Goal: Find specific page/section: Find specific page/section

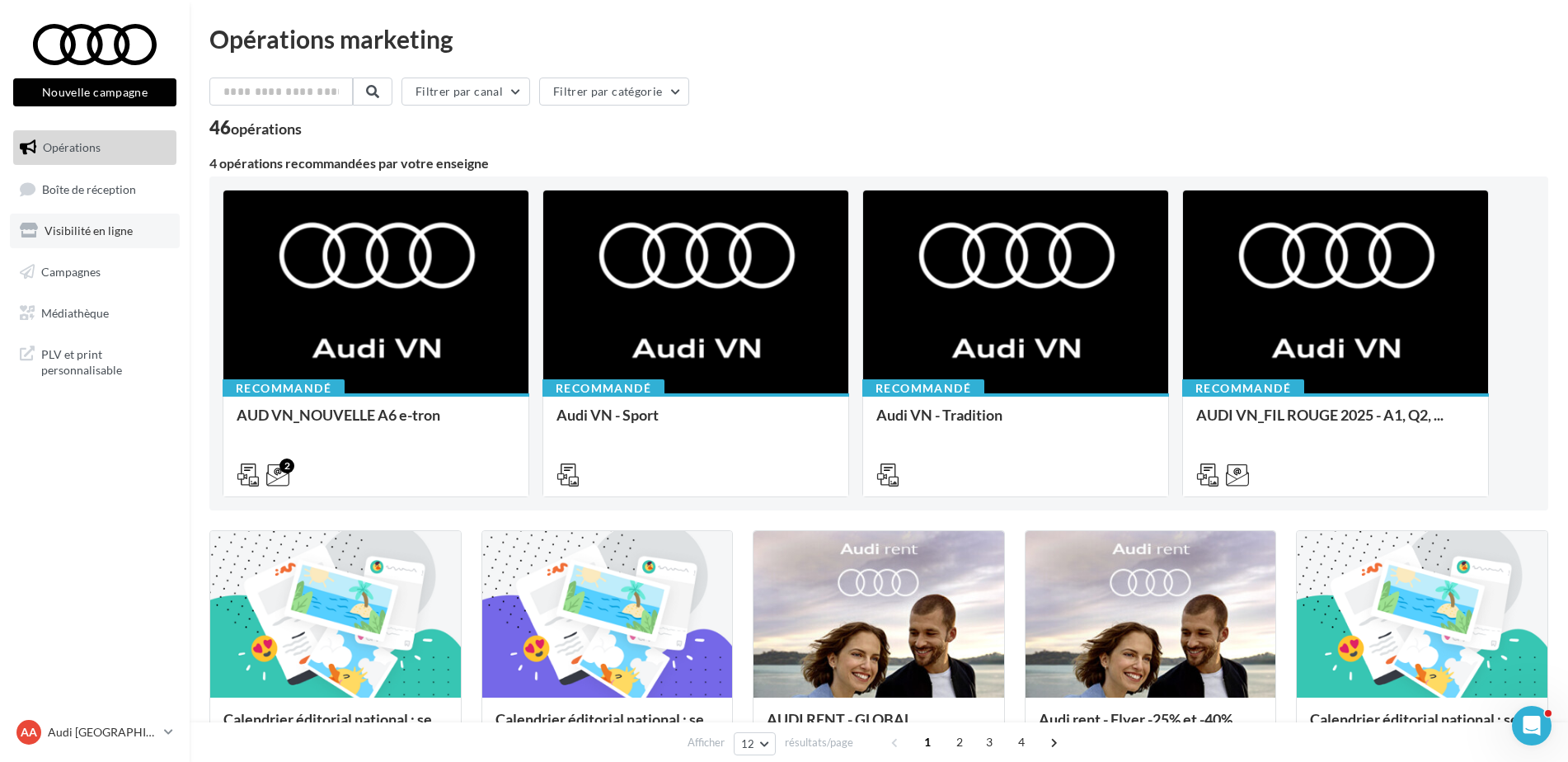
click at [107, 234] on span "Visibilité en ligne" at bounding box center [89, 230] width 89 height 14
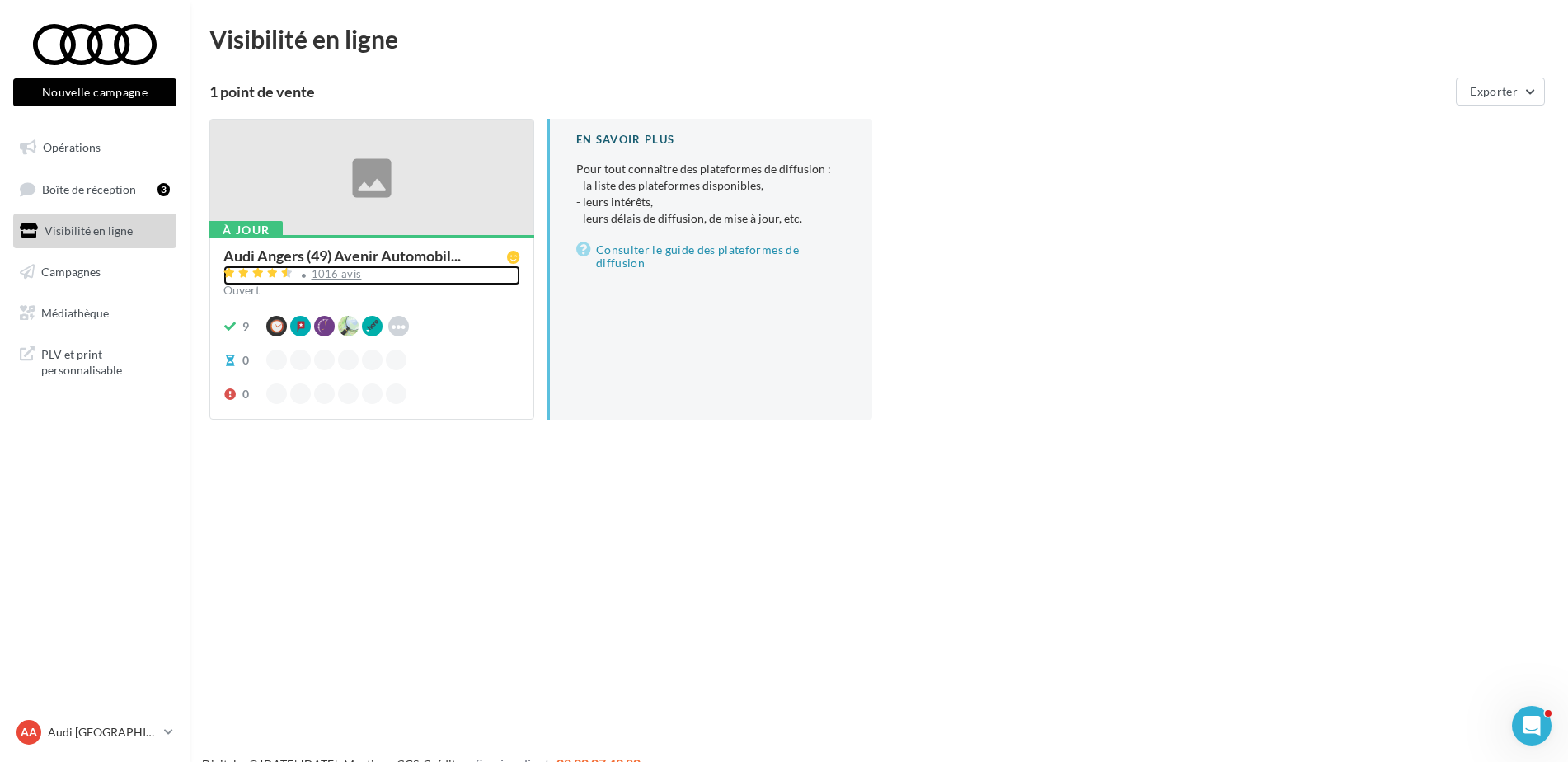
click at [326, 274] on div "1016 avis" at bounding box center [337, 274] width 50 height 11
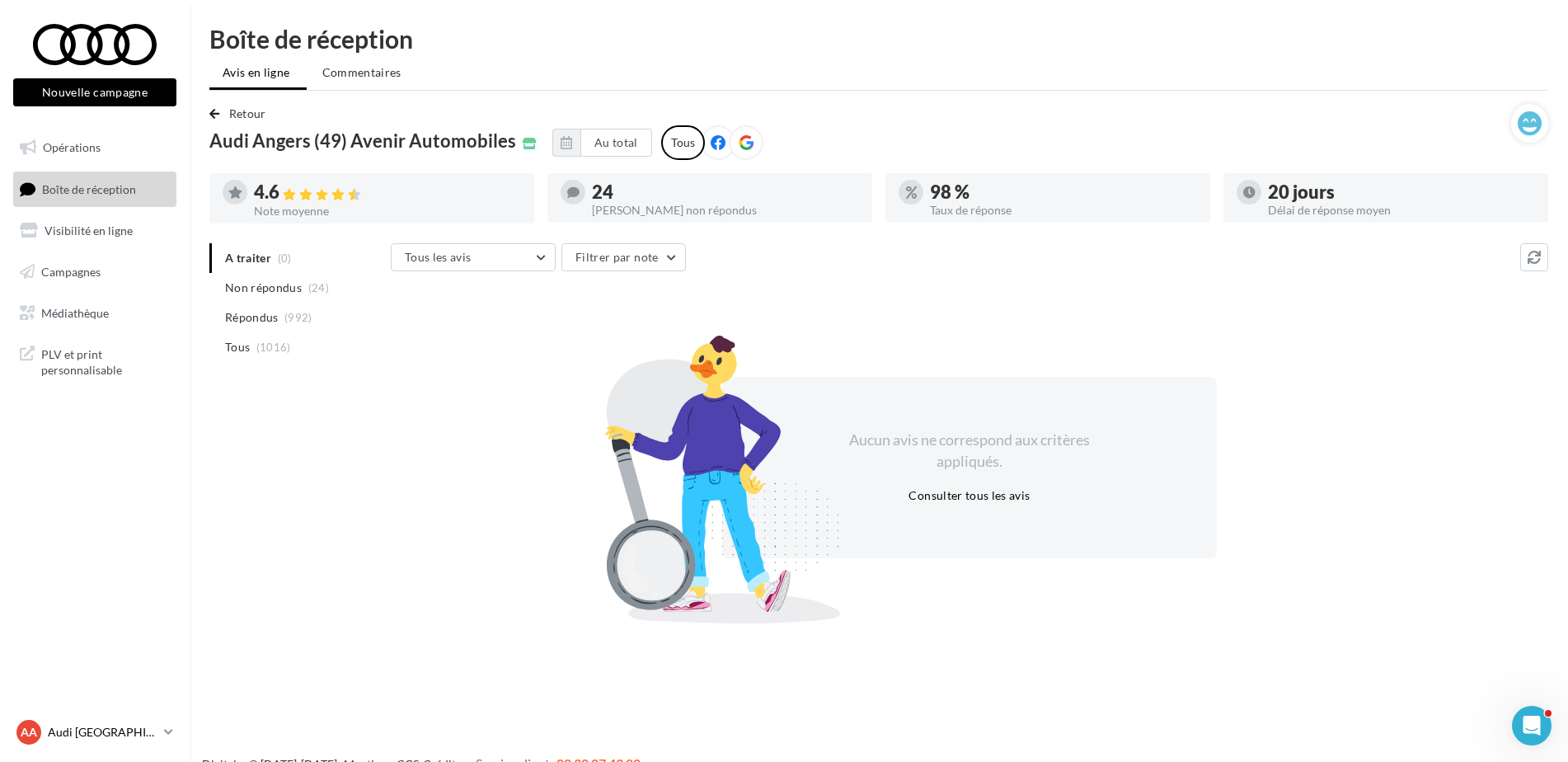
click at [55, 730] on p "Audi [GEOGRAPHIC_DATA]" at bounding box center [102, 732] width 110 height 16
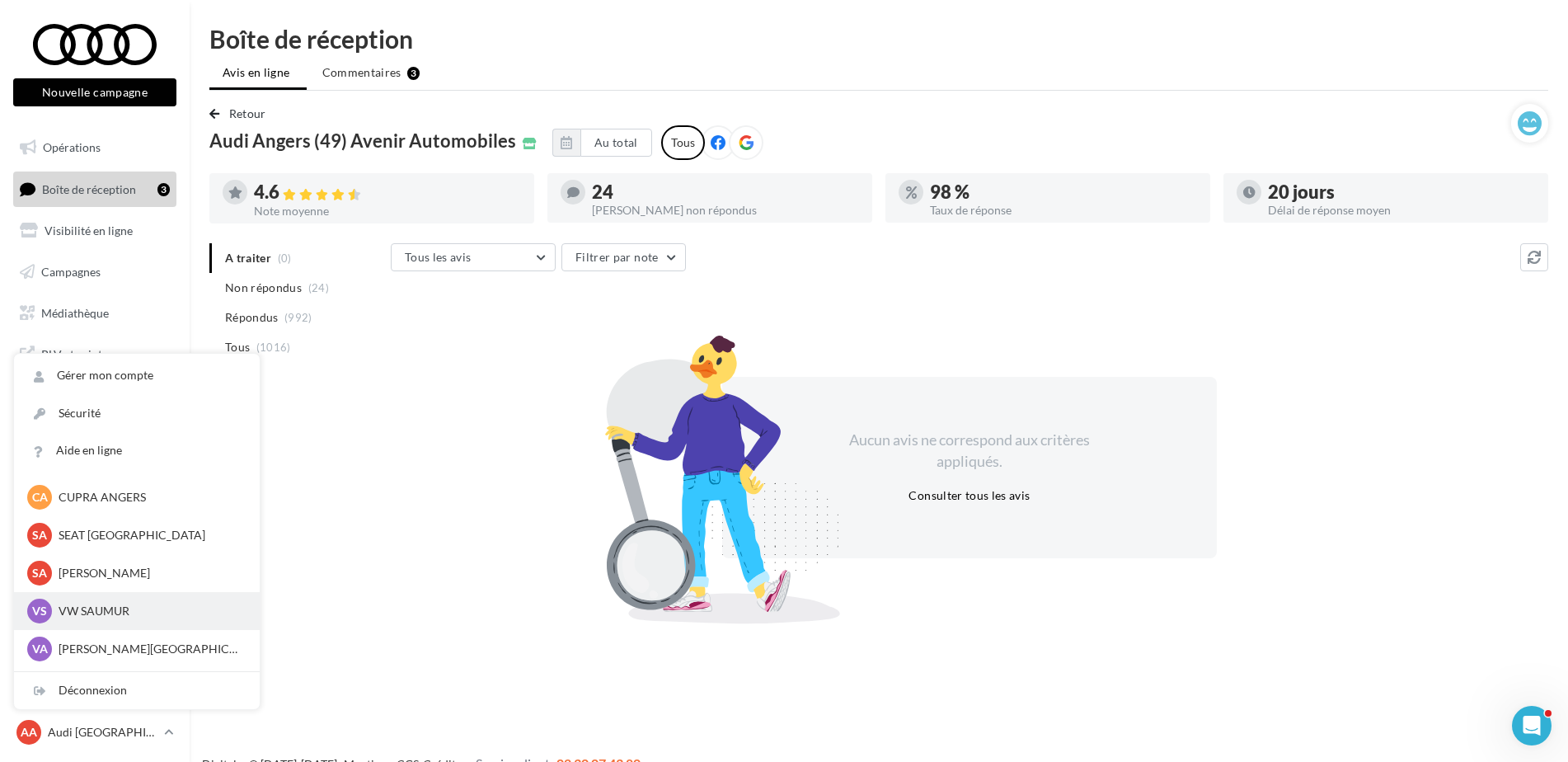
scroll to position [152, 0]
click at [117, 619] on p "VW PLOERMEL" at bounding box center [149, 614] width 182 height 16
